Goal: Task Accomplishment & Management: Complete application form

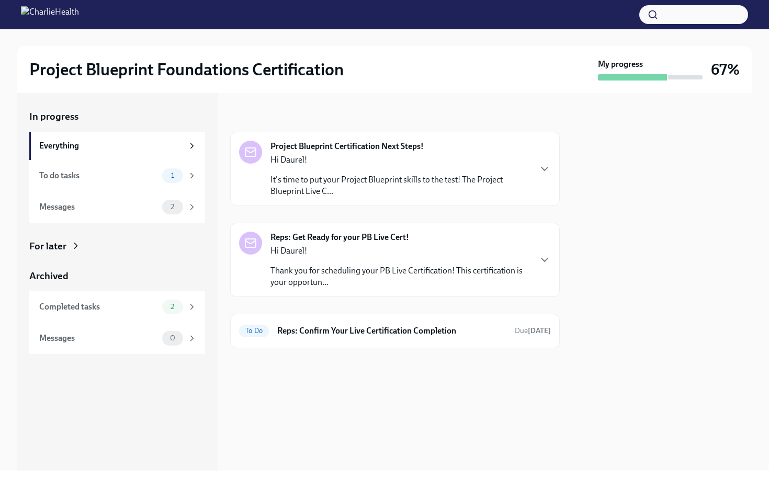
click at [367, 190] on p "It's time to put your Project Blueprint skills to the test! The Project Bluepri…" at bounding box center [399, 185] width 259 height 23
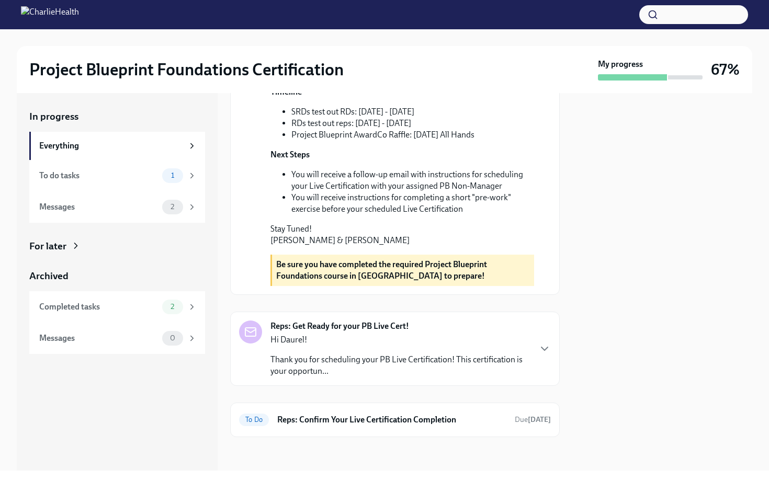
scroll to position [364, 0]
click at [395, 354] on p "Thank you for scheduling your PB Live Certification! This certification is your…" at bounding box center [399, 365] width 259 height 23
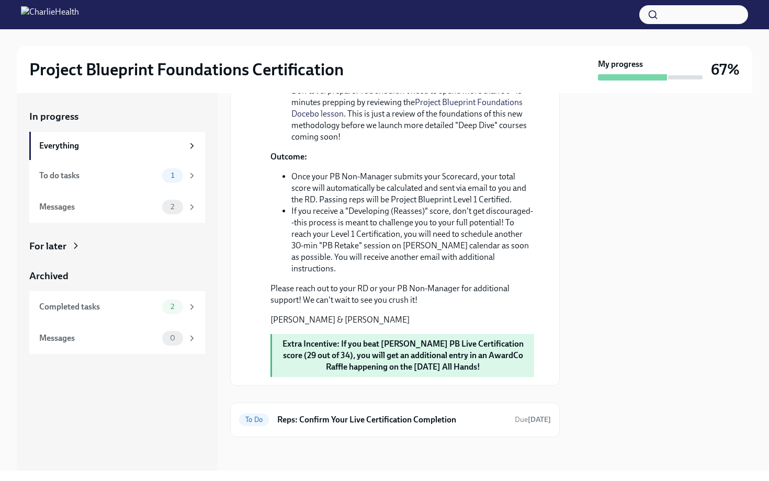
scroll to position [1063, 0]
click at [390, 421] on h6 "Reps: Confirm Your Live Certification Completion" at bounding box center [391, 420] width 229 height 12
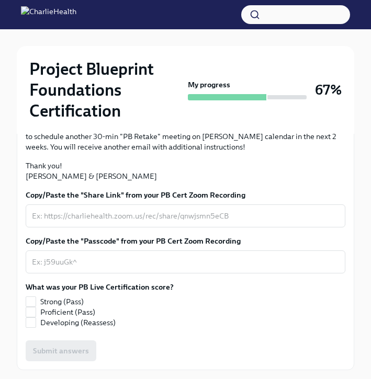
scroll to position [350, 0]
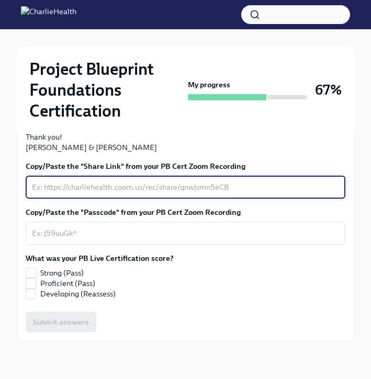
click at [166, 181] on textarea "Copy/Paste the "Share Link" from your PB Cert Zoom Recording" at bounding box center [185, 187] width 307 height 13
paste textarea "[URL][DOMAIN_NAME]"
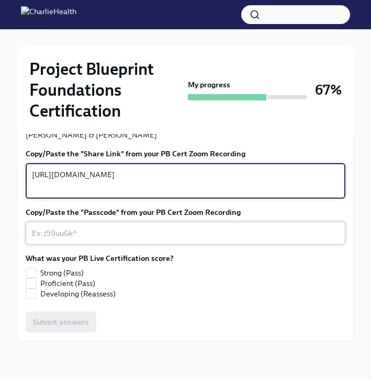
type textarea "[URL][DOMAIN_NAME]"
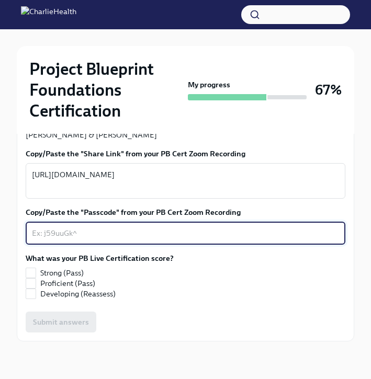
click at [246, 239] on textarea "Copy/Paste the "Passcode" from your PB Cert Zoom Recording" at bounding box center [185, 233] width 307 height 13
paste textarea "?.%wM0l="
type textarea "?.%wM0l="
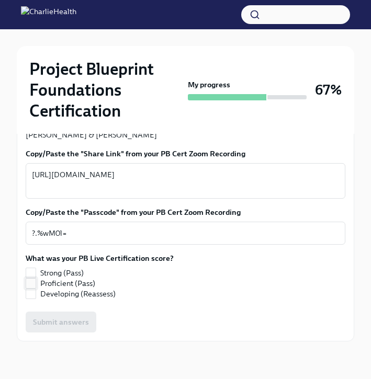
click at [28, 288] on input "Proficient (Pass)" at bounding box center [30, 283] width 9 height 9
checkbox input "true"
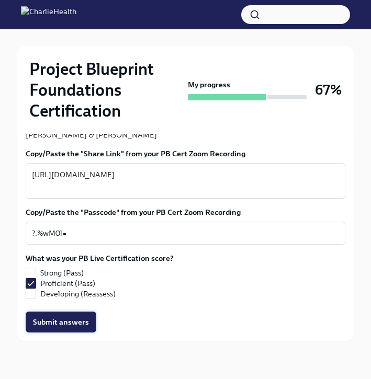
click at [65, 327] on span "Submit answers" at bounding box center [61, 322] width 56 height 10
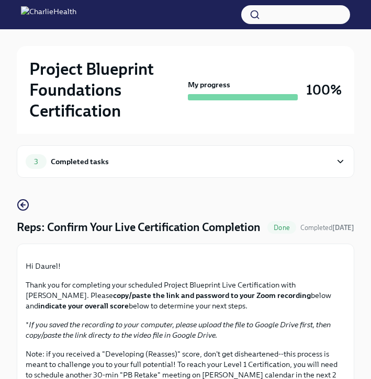
scroll to position [0, 0]
